Goal: Task Accomplishment & Management: Manage account settings

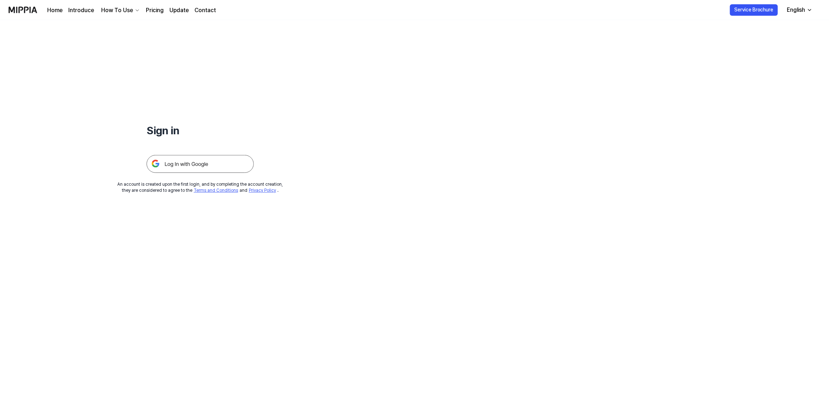
click at [187, 161] on img at bounding box center [200, 164] width 107 height 18
